Goal: Navigation & Orientation: Find specific page/section

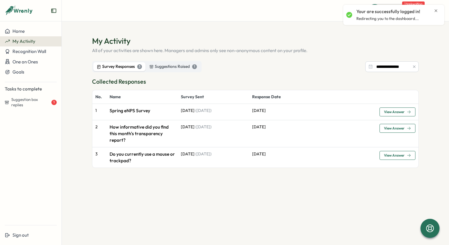
click at [113, 179] on div "Collected Responses No. Name Survey Sent Response Date 1 Spring eNPS Survey [DA…" at bounding box center [255, 144] width 327 height 134
click at [34, 61] on span "One on Ones" at bounding box center [25, 62] width 26 height 6
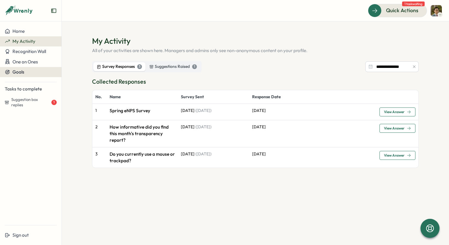
click at [30, 74] on div "Goals" at bounding box center [31, 71] width 52 height 5
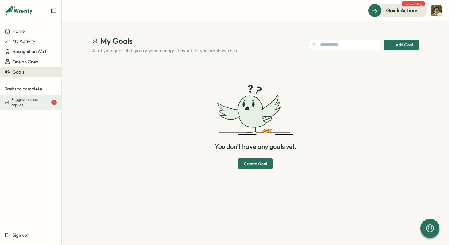
click at [27, 102] on span "Suggestion box replies" at bounding box center [30, 102] width 39 height 10
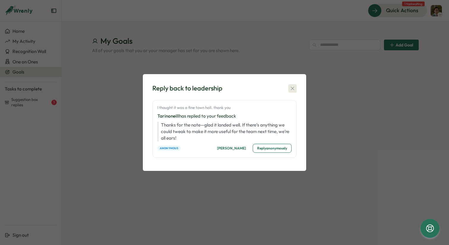
click at [294, 90] on icon "button" at bounding box center [293, 88] width 6 height 6
